Goal: Task Accomplishment & Management: Use online tool/utility

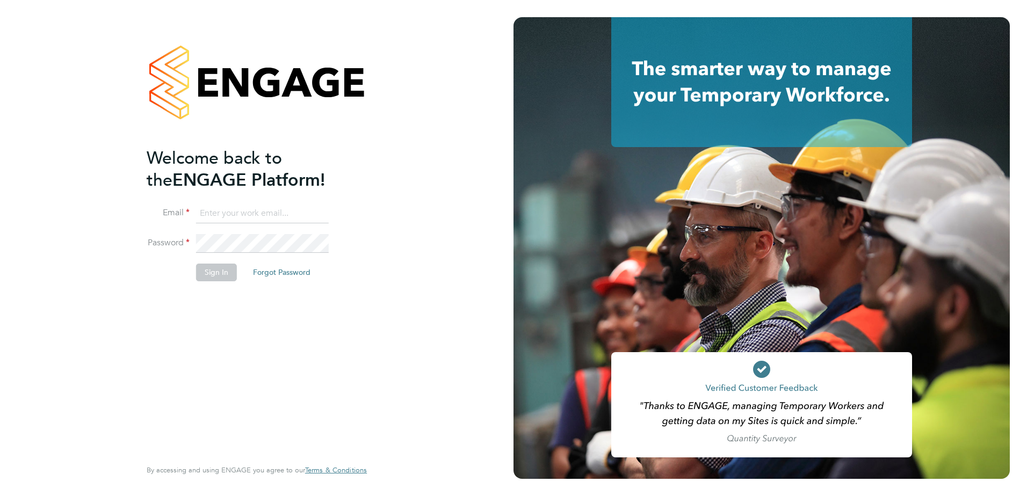
type input "[PERSON_NAME][EMAIL_ADDRESS][PERSON_NAME][DOMAIN_NAME]"
click at [219, 222] on button "Sign In" at bounding box center [216, 272] width 41 height 17
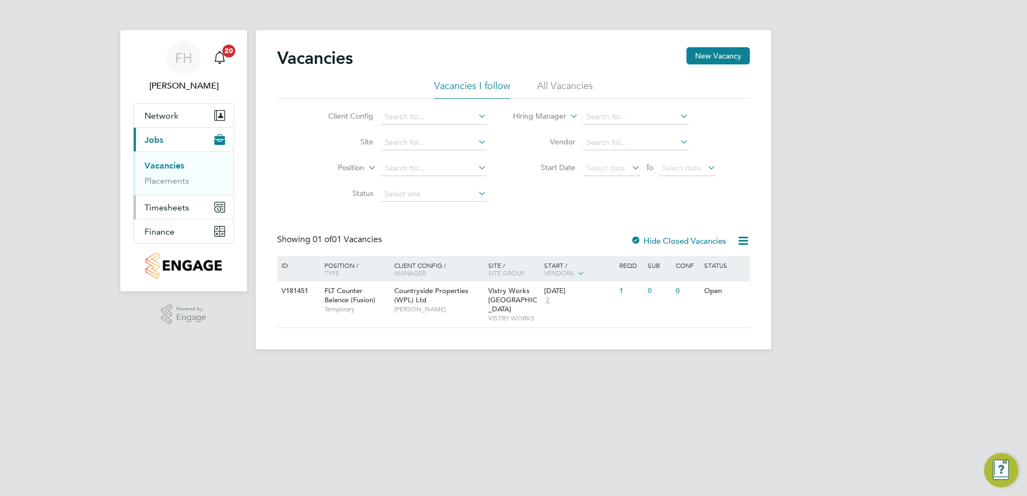
click at [164, 205] on span "Timesheets" at bounding box center [166, 208] width 45 height 10
click at [169, 189] on link "Timesheets" at bounding box center [166, 190] width 45 height 10
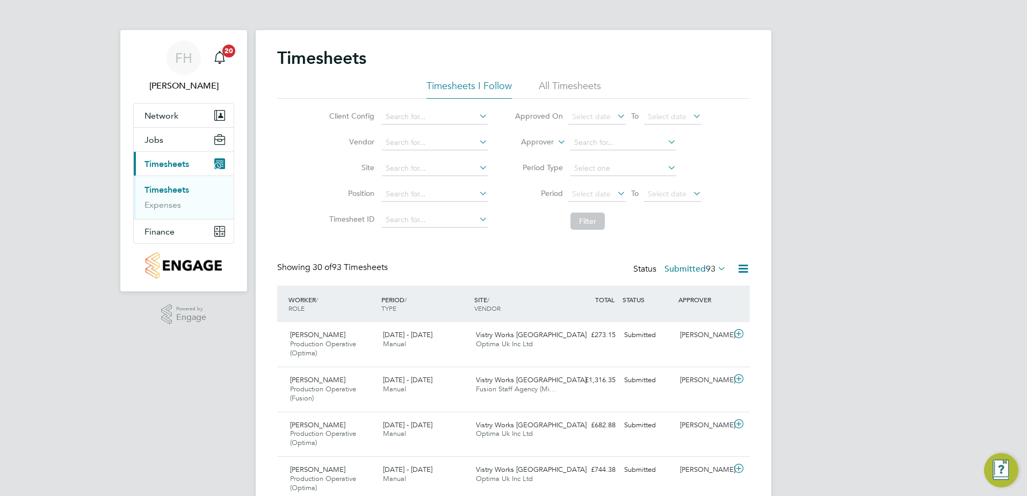
click at [477, 143] on icon at bounding box center [477, 141] width 0 height 15
click at [440, 158] on li "Fu sion Staff Agency (Midlands) Limited" at bounding box center [452, 157] width 142 height 15
type input "Fusion Staff Agency (Midlands) Limited"
click at [579, 223] on button "Filter" at bounding box center [587, 221] width 34 height 17
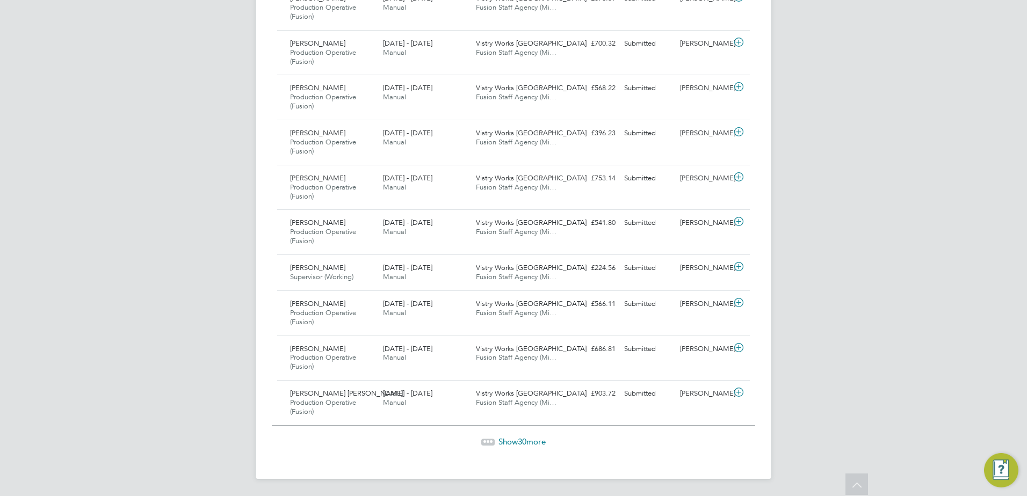
click at [532, 441] on span "Show 30 more" at bounding box center [521, 442] width 47 height 10
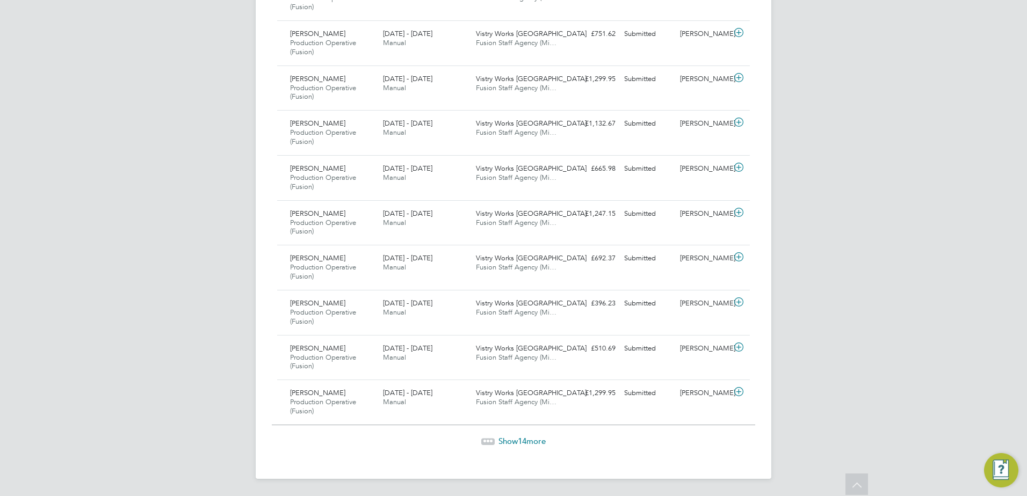
click at [537, 442] on span "Show 14 more" at bounding box center [521, 441] width 47 height 10
